Goal: Task Accomplishment & Management: Use online tool/utility

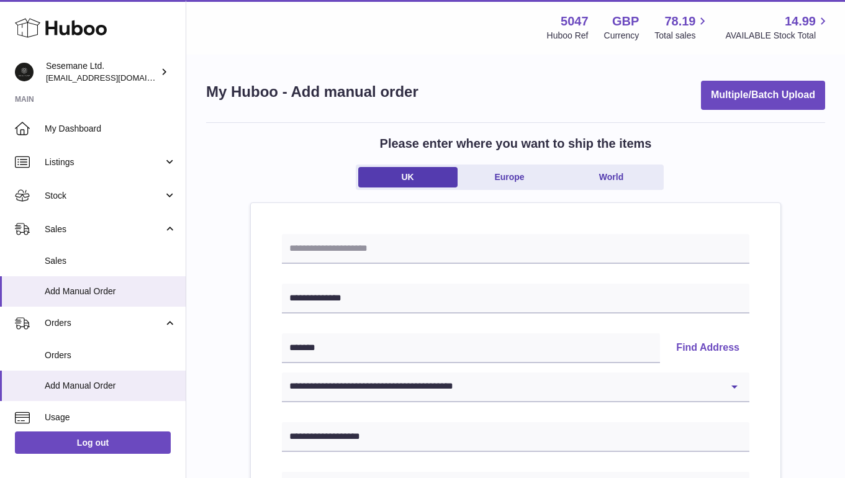
select select "**"
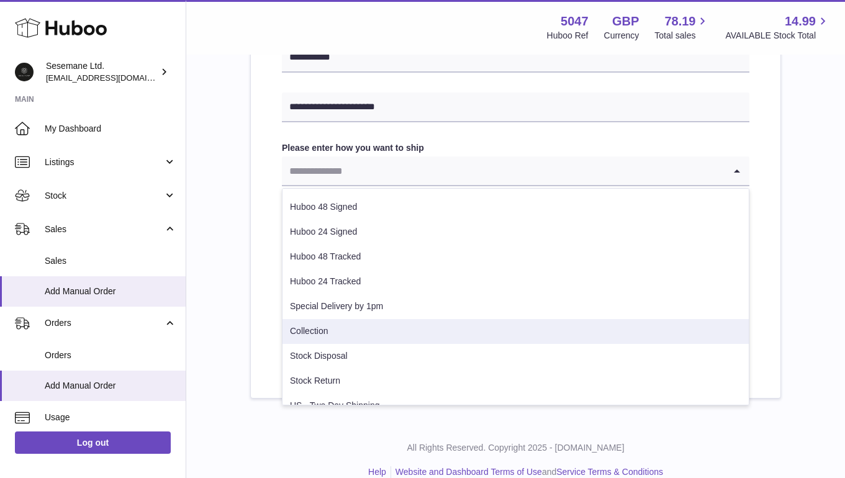
scroll to position [88, 0]
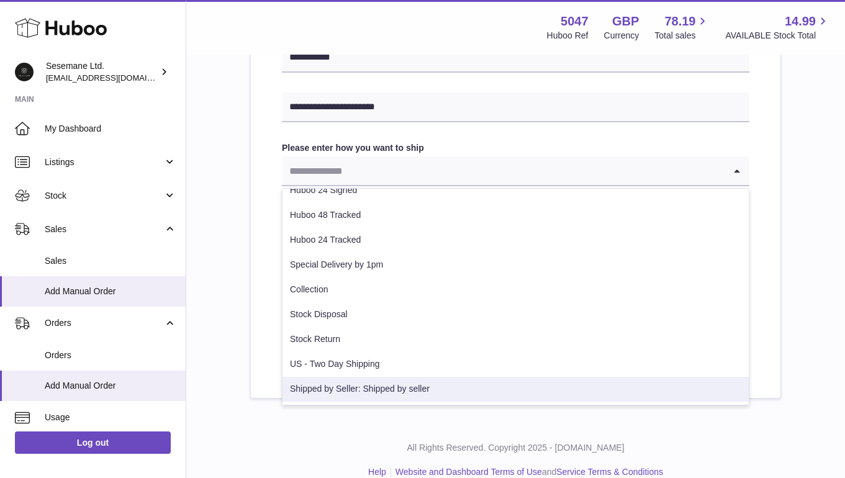
click at [367, 384] on li "Shipped by Seller: Shipped by seller" at bounding box center [515, 389] width 466 height 25
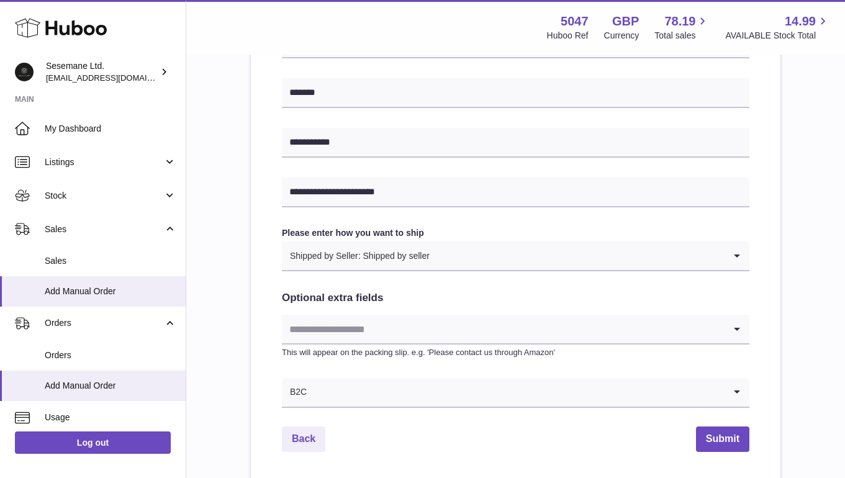
scroll to position [547, 0]
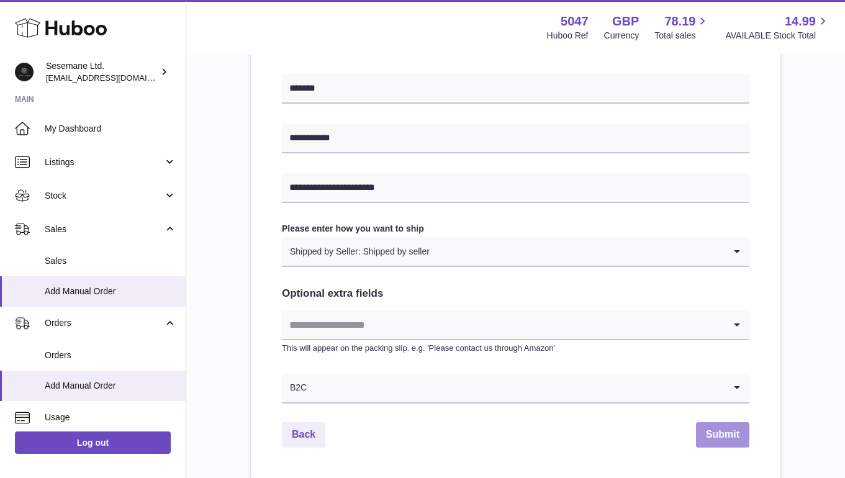
click at [739, 432] on button "Submit" at bounding box center [722, 434] width 53 height 25
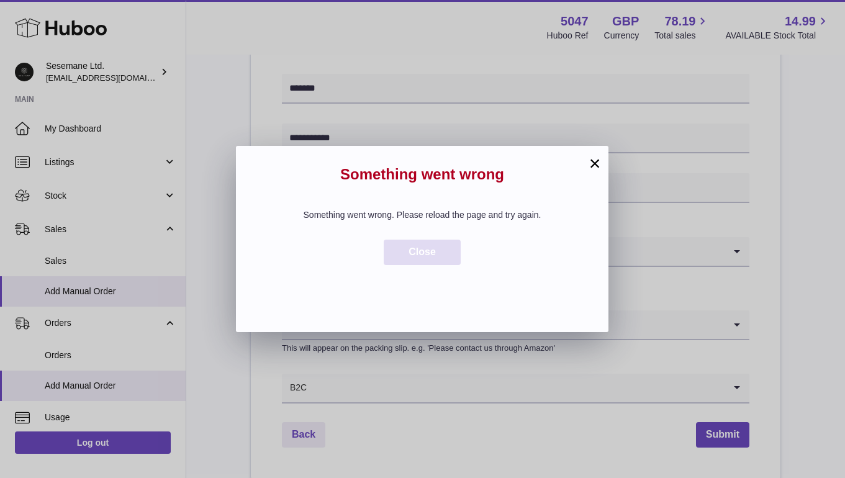
click at [430, 249] on span "Close" at bounding box center [421, 251] width 27 height 11
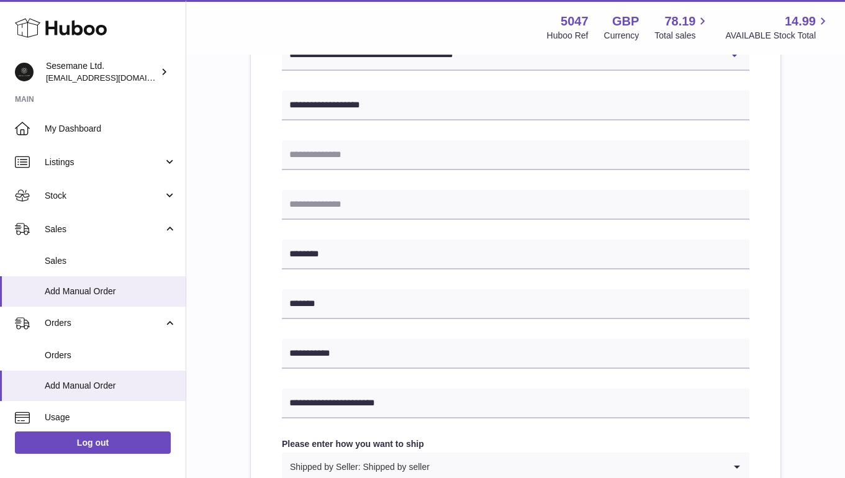
scroll to position [0, 0]
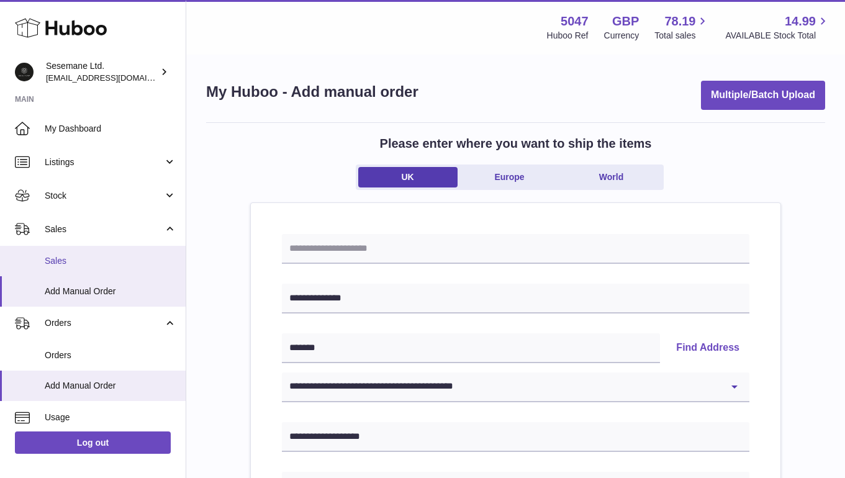
click at [78, 269] on link "Sales" at bounding box center [93, 261] width 186 height 30
click at [40, 263] on link "Sales" at bounding box center [93, 261] width 186 height 30
